Goal: Navigation & Orientation: Find specific page/section

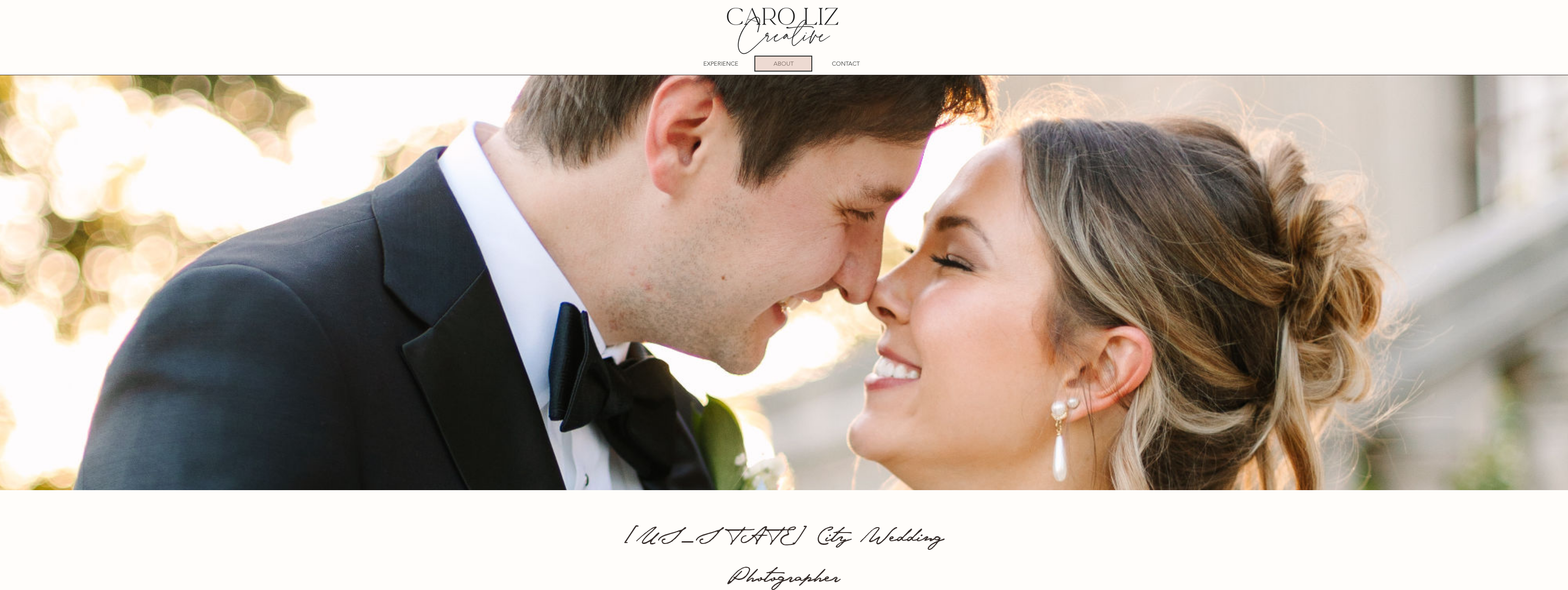
click at [778, 66] on p "ABOUT" at bounding box center [784, 63] width 20 height 14
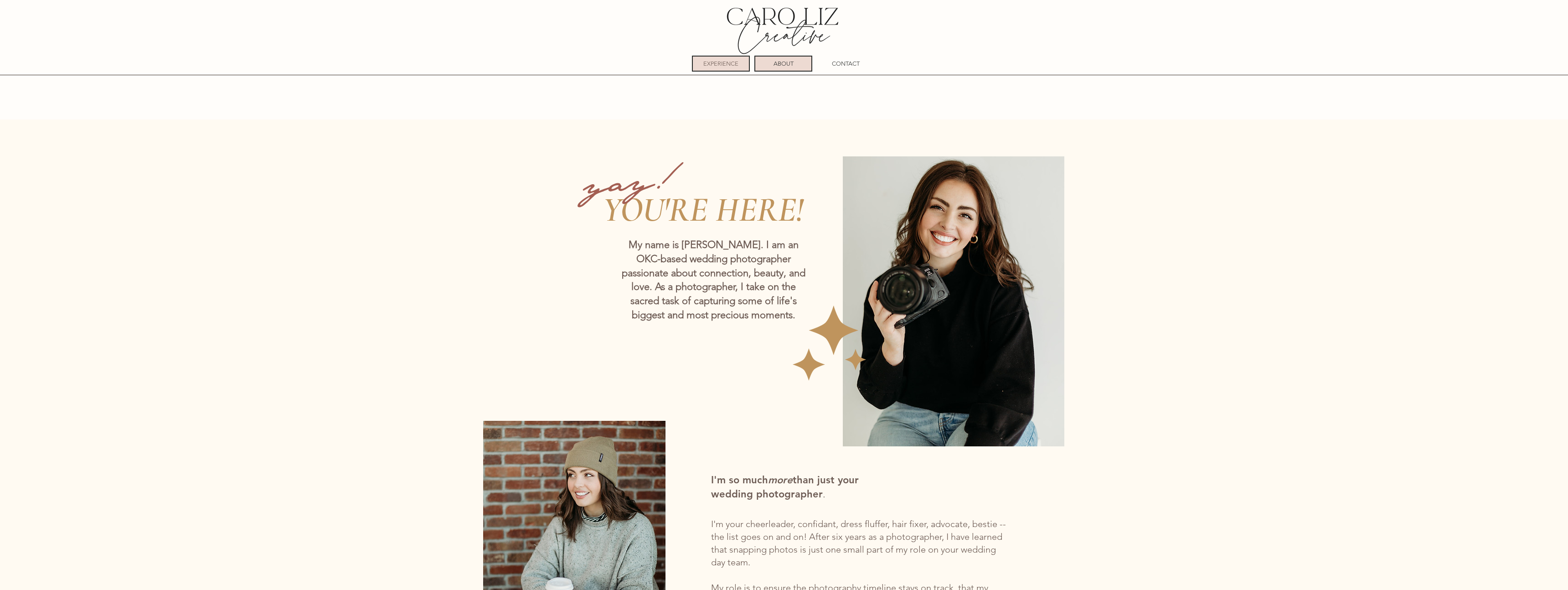
click at [722, 65] on p "EXPERIENCE" at bounding box center [721, 63] width 35 height 14
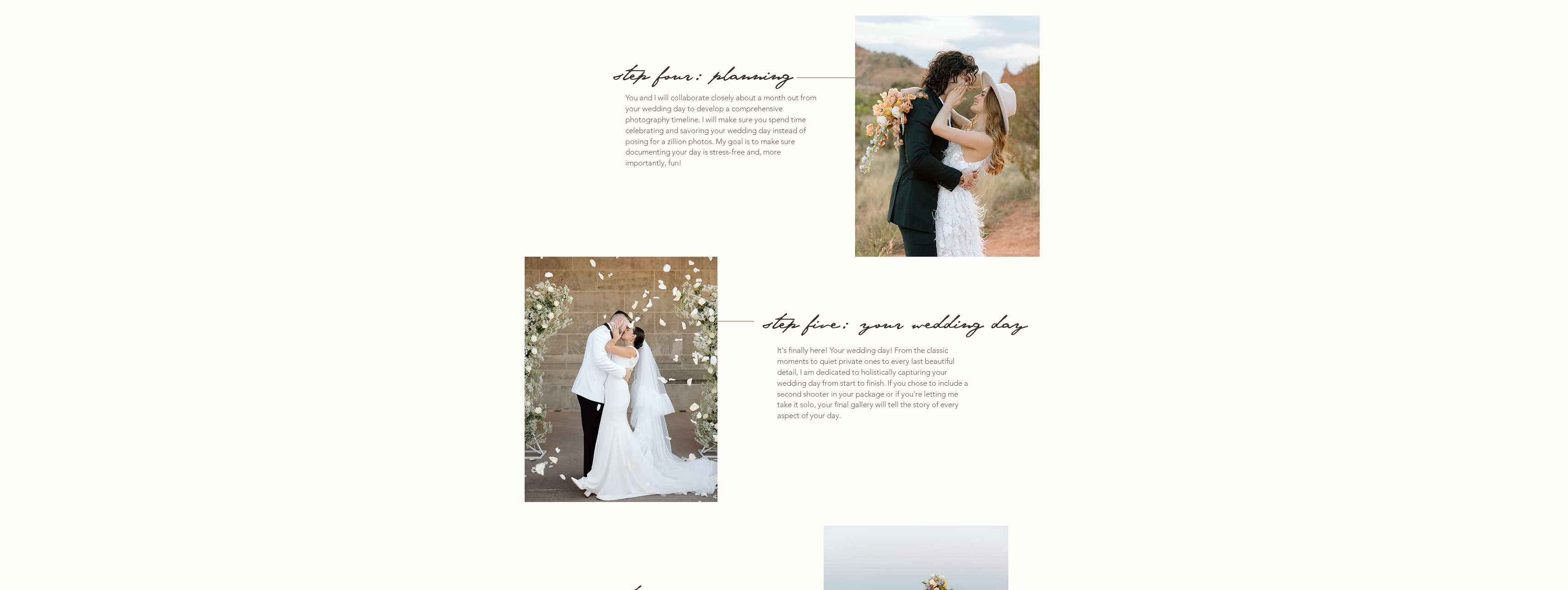
scroll to position [1716, 0]
